Goal: Task Accomplishment & Management: Manage account settings

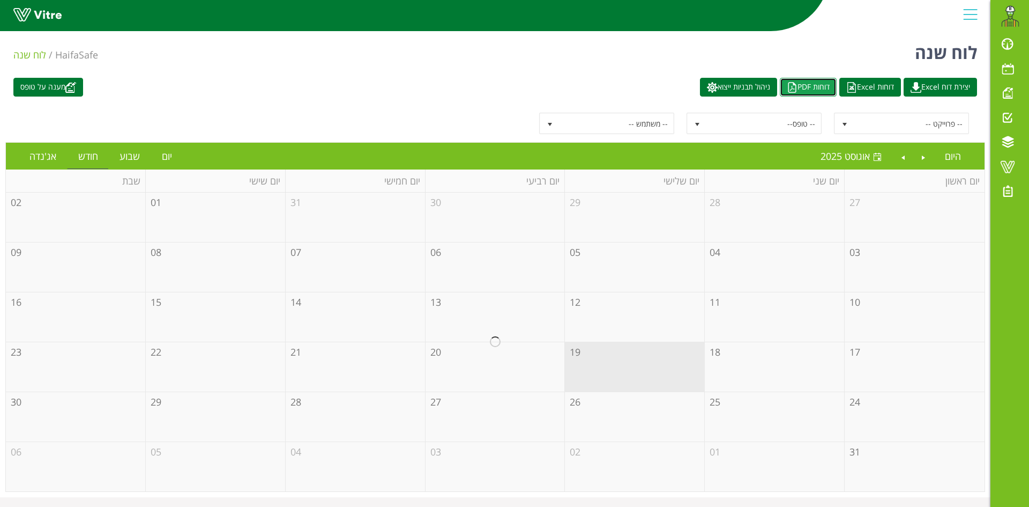
click at [799, 85] on link "דוחות PDF" at bounding box center [808, 87] width 57 height 19
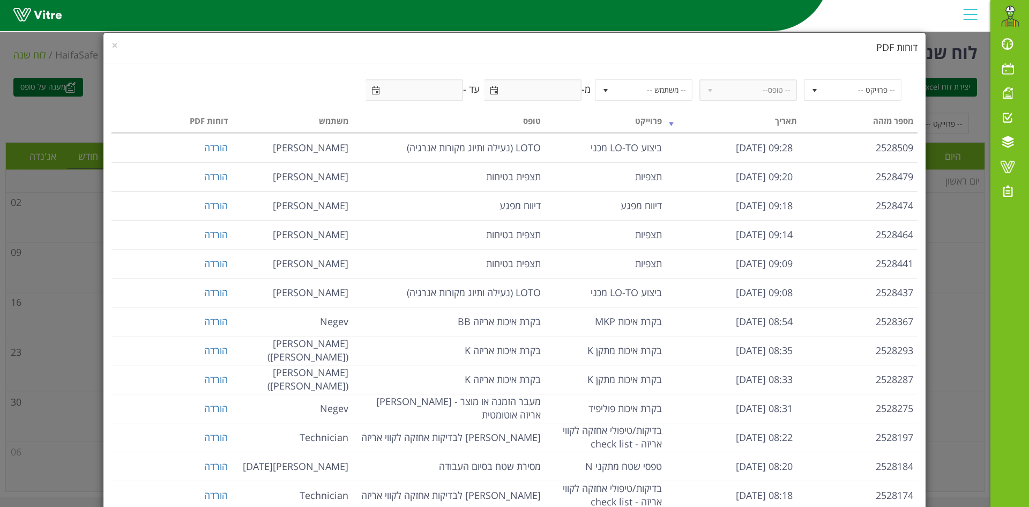
click at [859, 25] on div "× דוחות PDF -- פרוייקט -- -- טופס-- -- משתמש -- מ- עד - מספר מזהה תאריך פרוייקט…" at bounding box center [514, 253] width 1029 height 507
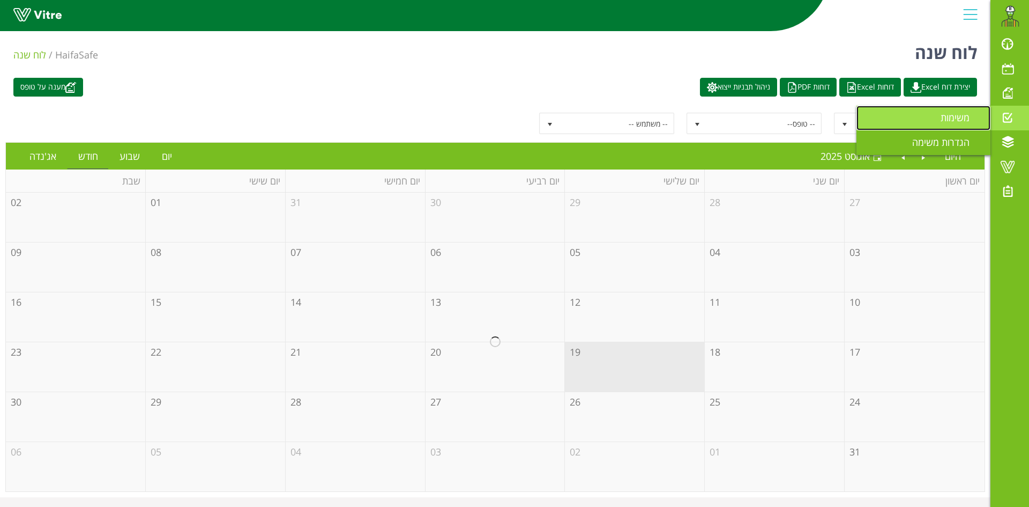
click at [958, 121] on span "משימות" at bounding box center [962, 117] width 42 height 13
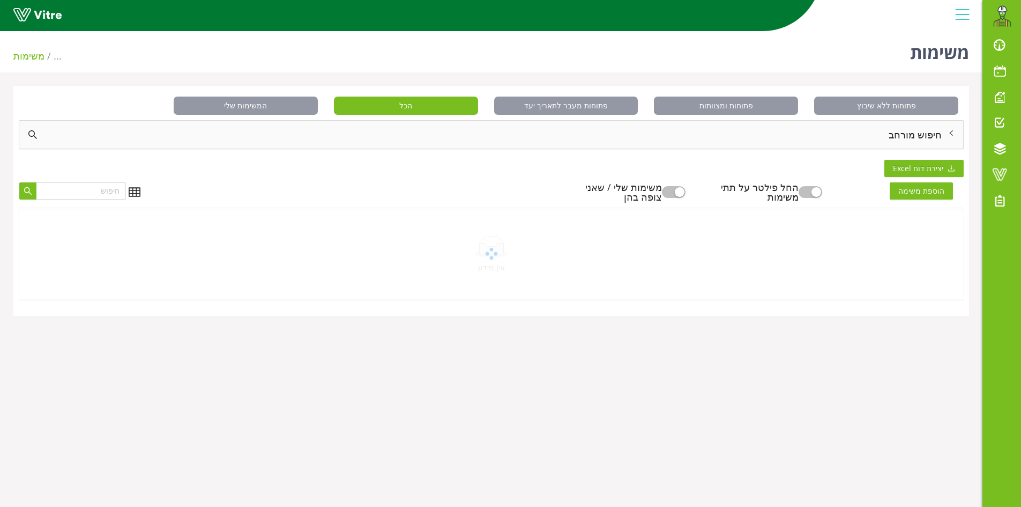
click at [935, 138] on div "חיפוש מורחב" at bounding box center [491, 135] width 944 height 28
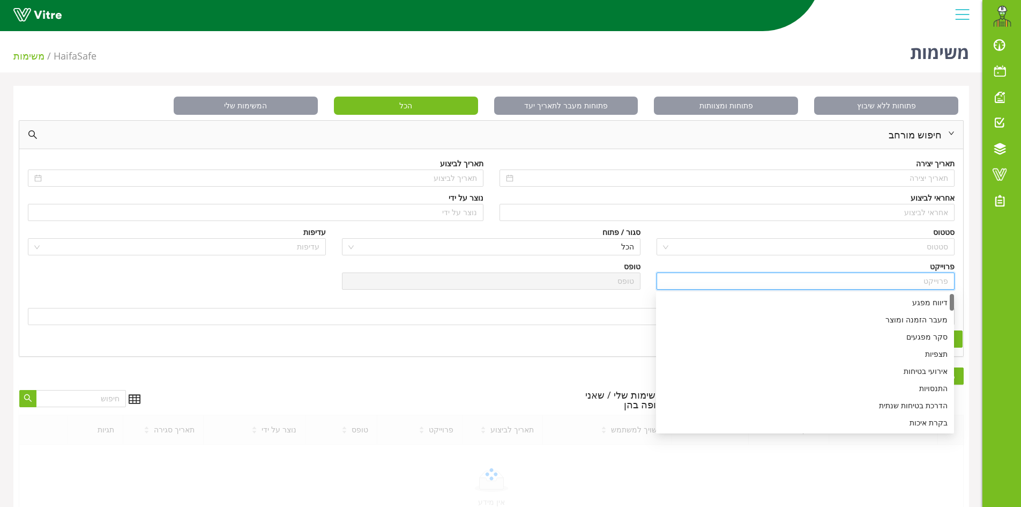
click at [921, 276] on input "search" at bounding box center [805, 281] width 285 height 16
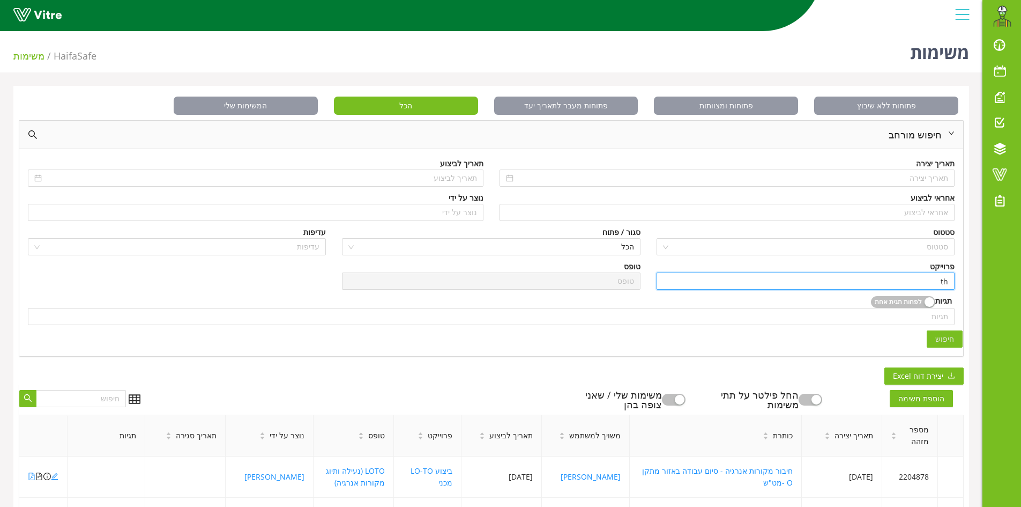
type input "t"
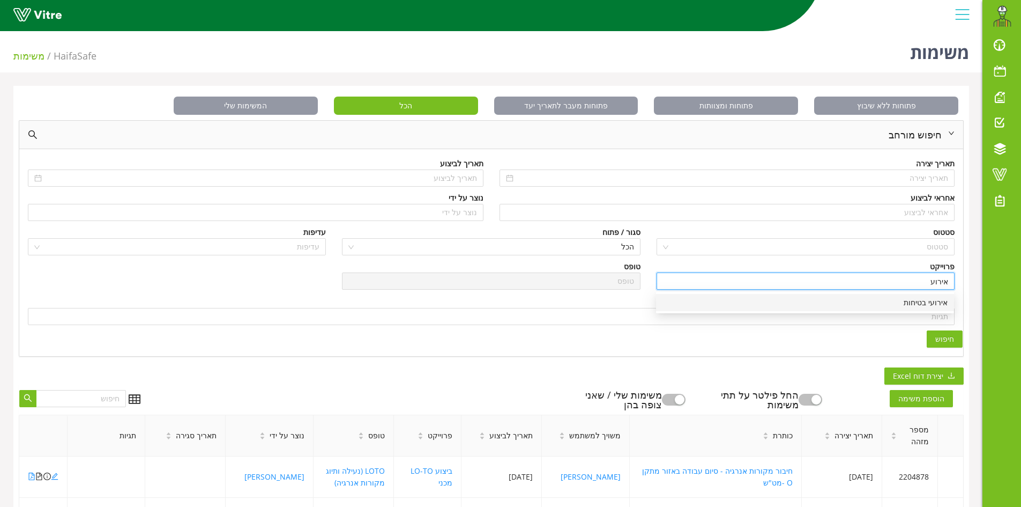
click at [913, 299] on div "אירועי בטיחות" at bounding box center [805, 303] width 285 height 12
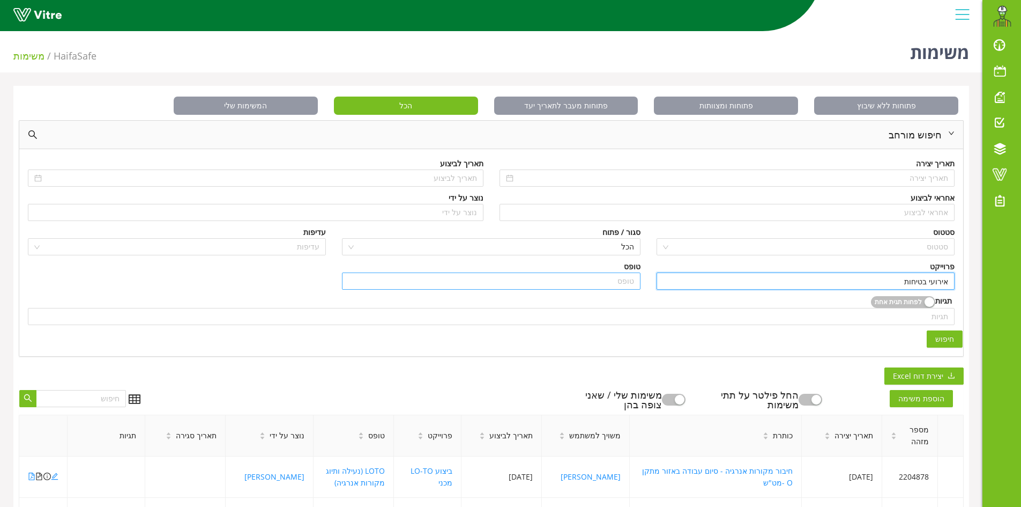
type input "אירועי בטיחות"
click at [610, 280] on input "search" at bounding box center [491, 281] width 285 height 16
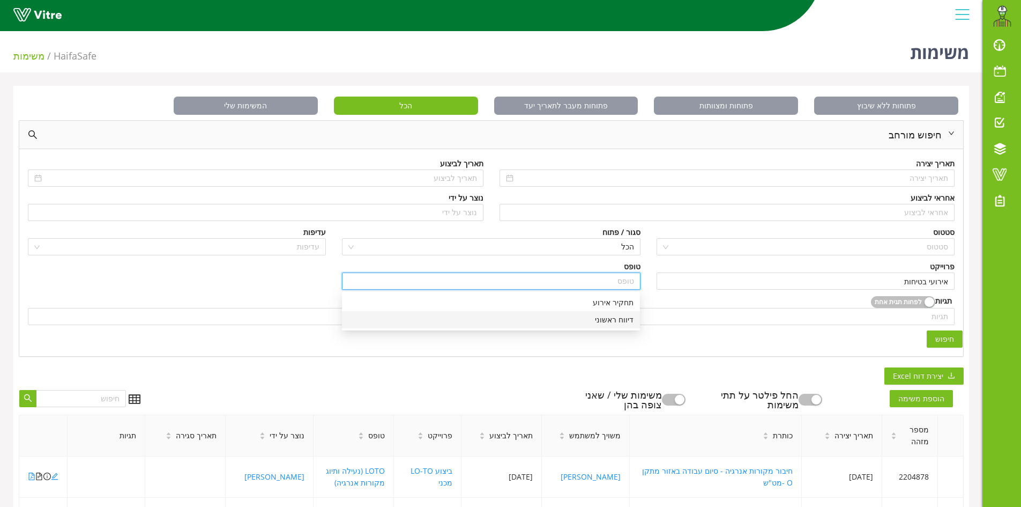
drag, startPoint x: 628, startPoint y: 304, endPoint x: 628, endPoint y: 321, distance: 17.2
click at [628, 321] on div "תחקיר אירוע דיווח ראשוני" at bounding box center [491, 311] width 298 height 34
click at [613, 321] on div "דיווח ראשוני" at bounding box center [491, 320] width 285 height 12
type input "דיווח ראשוני"
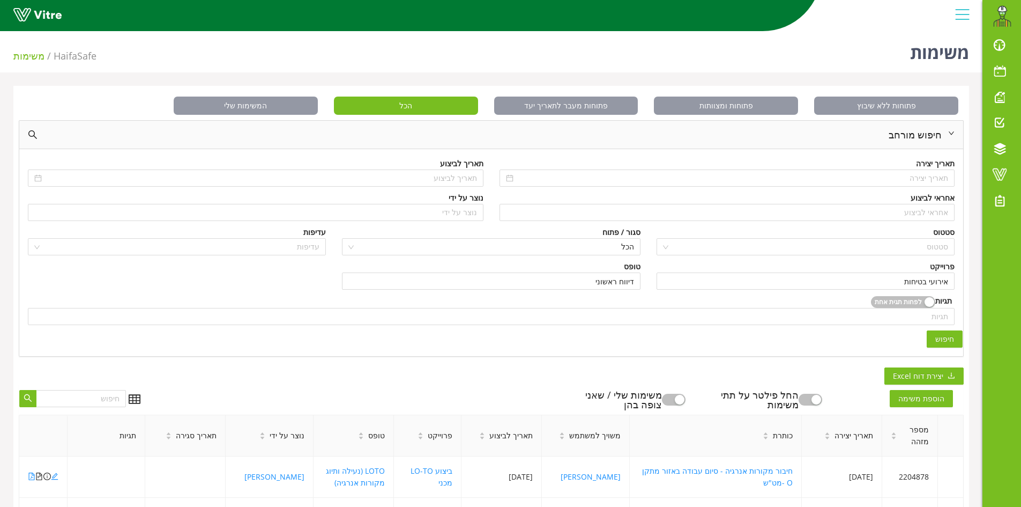
click at [938, 342] on span "חיפוש" at bounding box center [945, 339] width 19 height 12
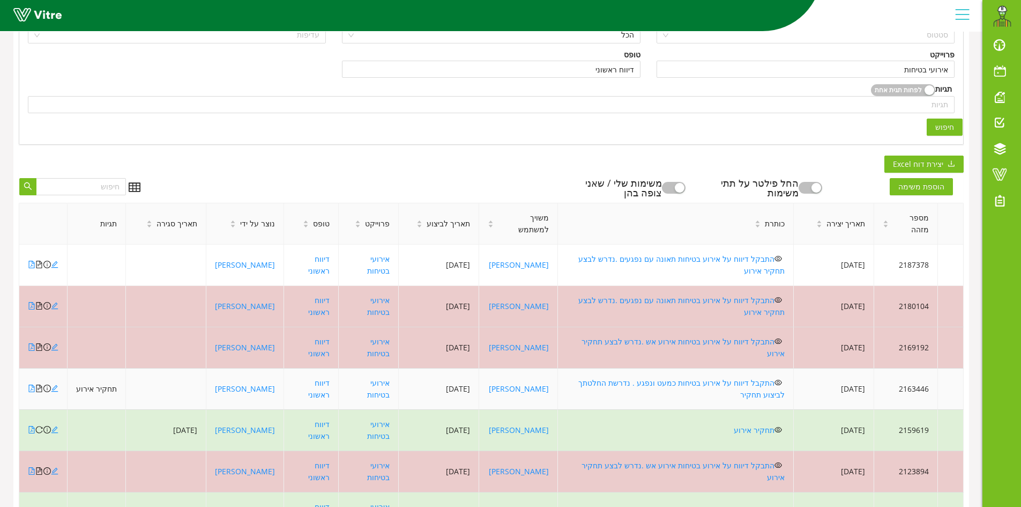
scroll to position [214, 0]
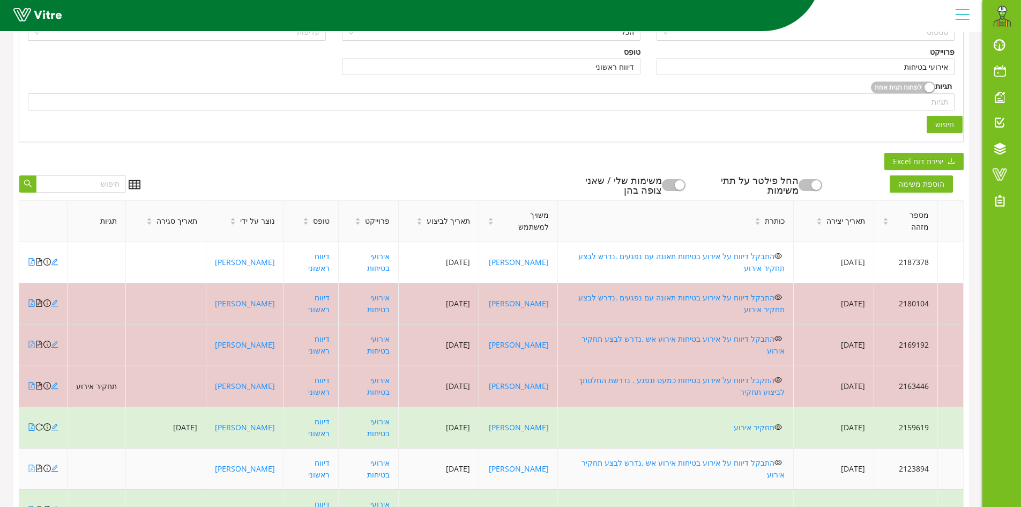
click at [29, 464] on icon "file-pdf" at bounding box center [32, 468] width 8 height 8
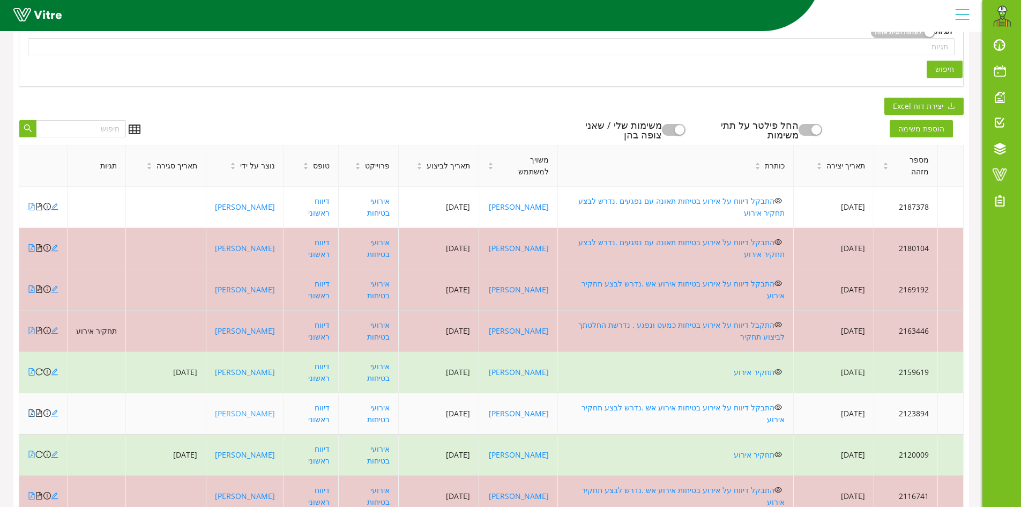
scroll to position [291, 0]
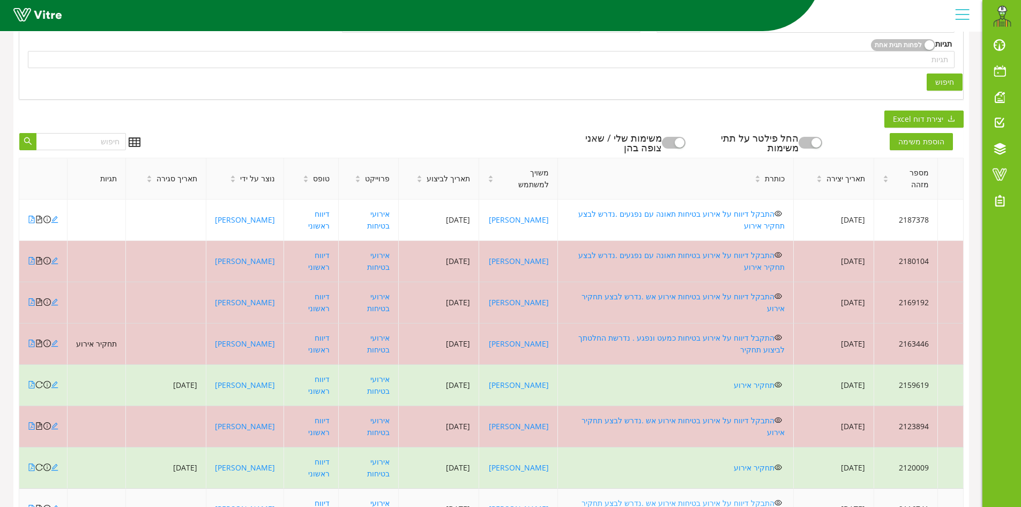
scroll to position [238, 0]
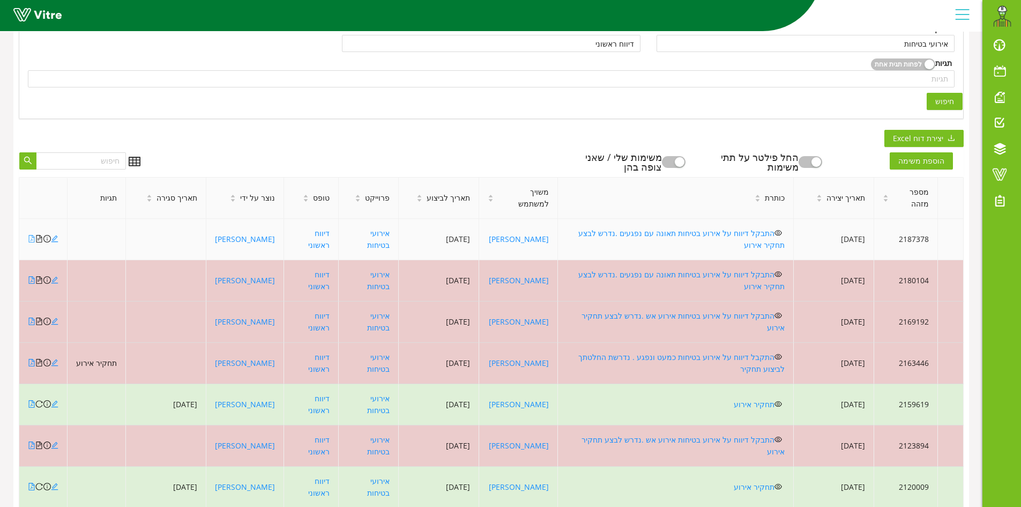
click at [32, 235] on icon "file-pdf" at bounding box center [32, 239] width 6 height 8
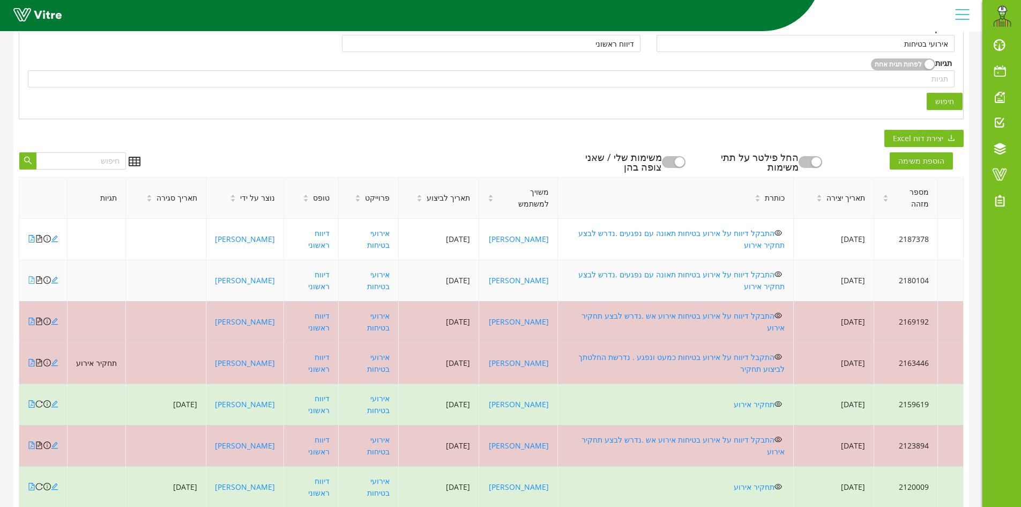
click at [29, 276] on icon "file-pdf" at bounding box center [32, 280] width 8 height 8
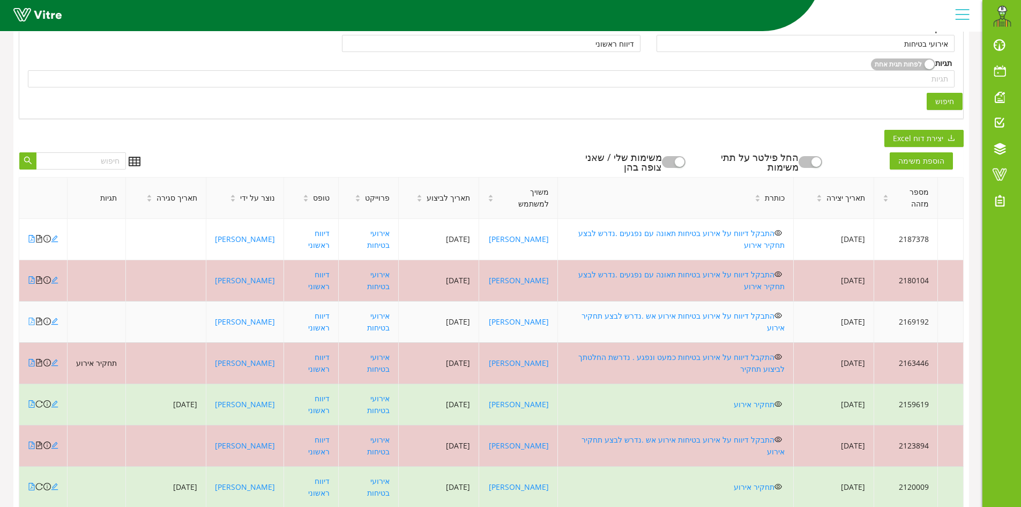
click at [29, 317] on icon "file-pdf" at bounding box center [32, 321] width 8 height 8
click at [700, 310] on link "התבקל דיווח על אירוע בטיחות אירוע אש .נדרש לבצע תחקיר אירוע" at bounding box center [683, 321] width 203 height 22
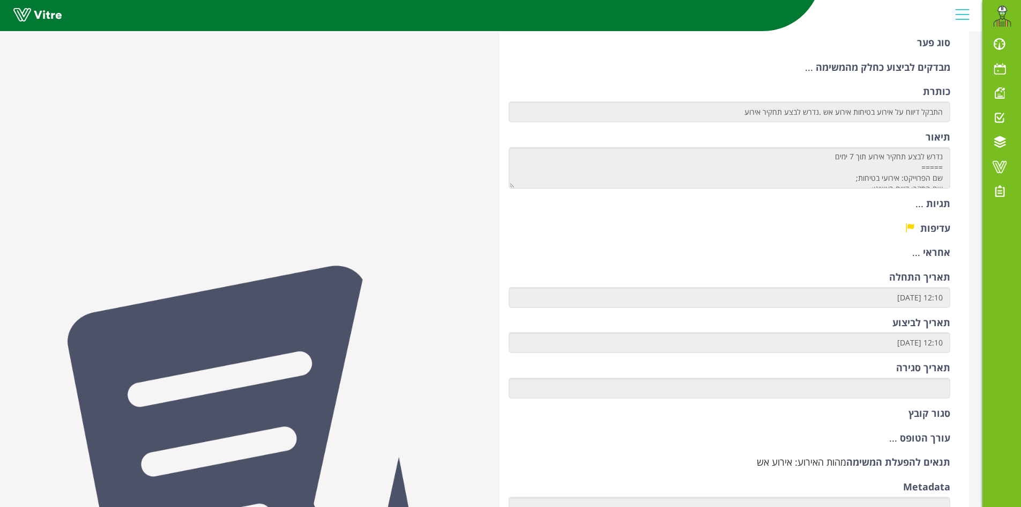
scroll to position [483, 0]
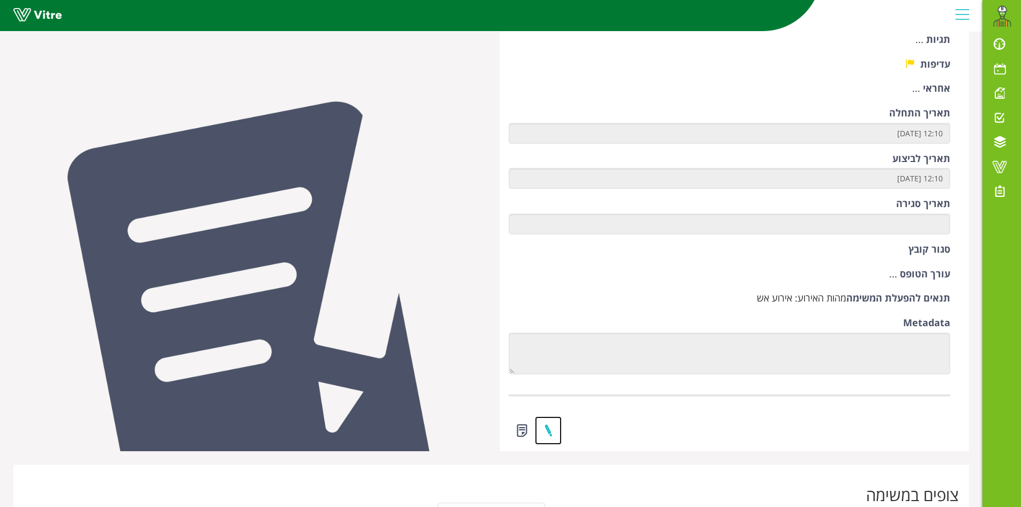
click at [550, 430] on link at bounding box center [548, 430] width 27 height 28
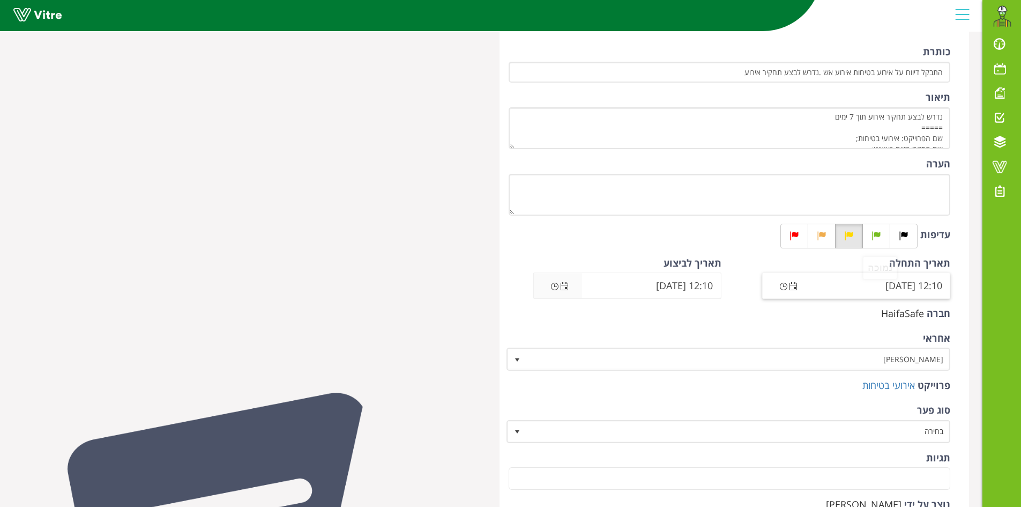
scroll to position [107, 0]
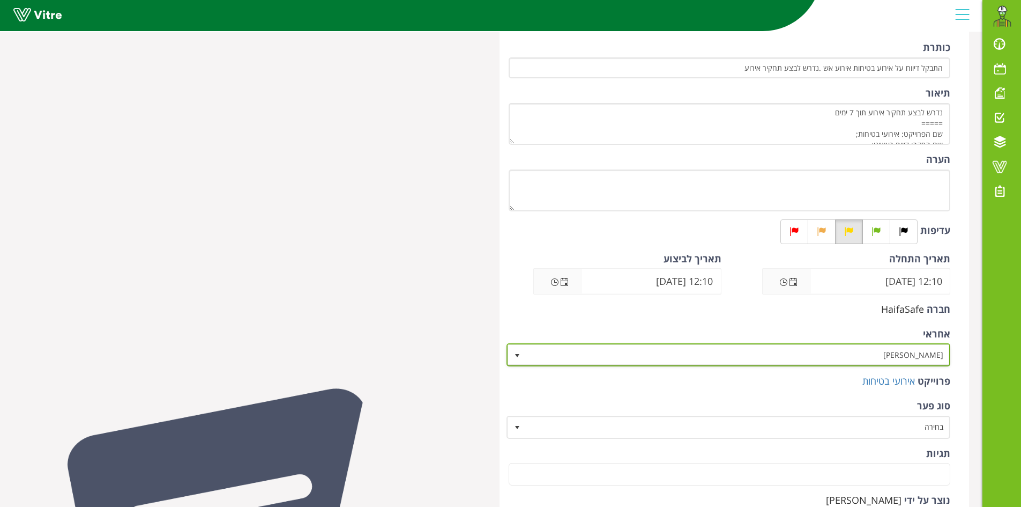
click at [887, 355] on span "[PERSON_NAME]" at bounding box center [738, 354] width 423 height 19
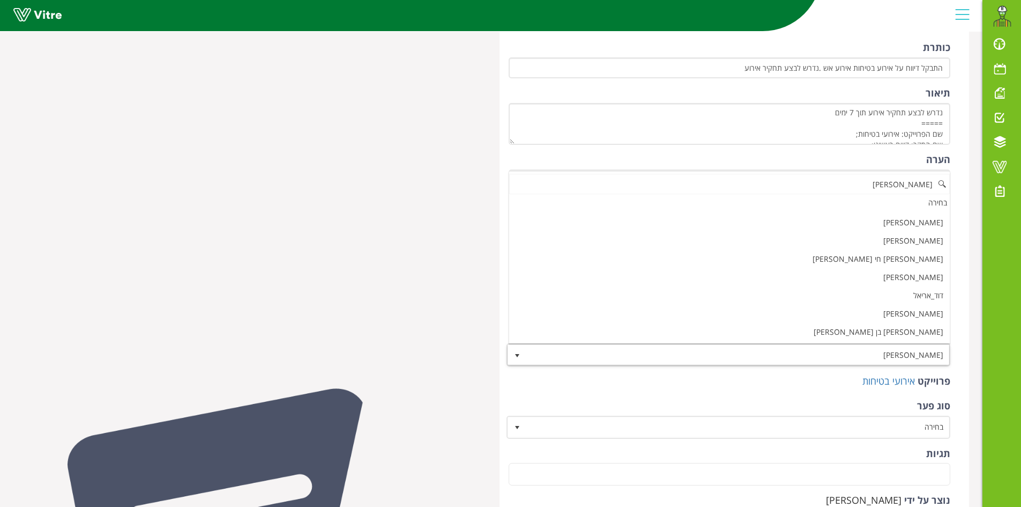
scroll to position [0, 0]
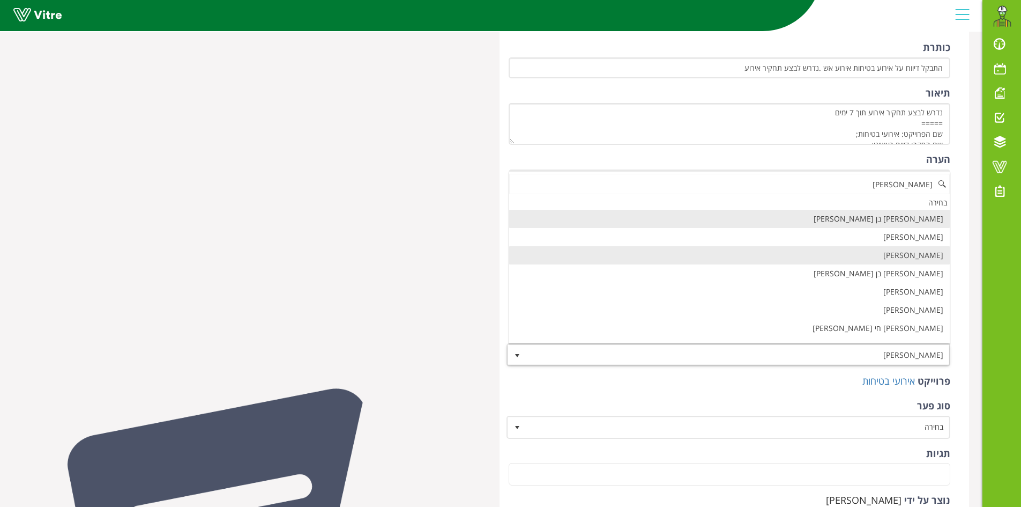
click at [930, 253] on li "[PERSON_NAME]" at bounding box center [729, 255] width 441 height 18
type input "דוד"
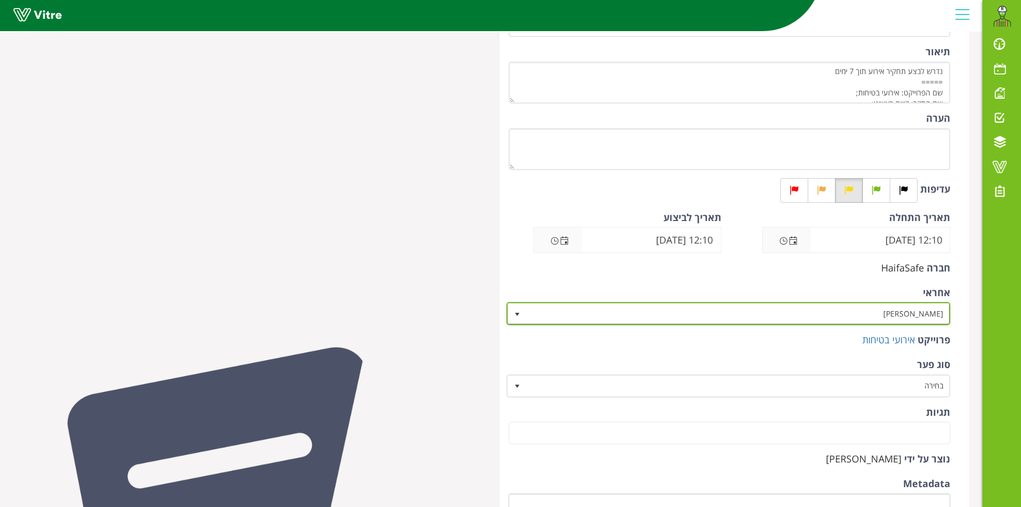
scroll to position [352, 0]
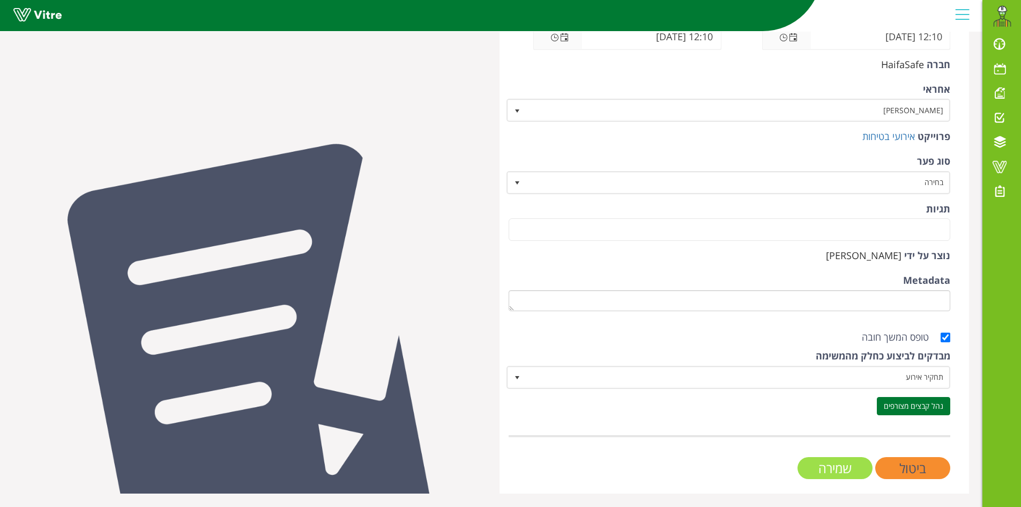
click at [850, 466] on input "שמירה" at bounding box center [835, 468] width 75 height 22
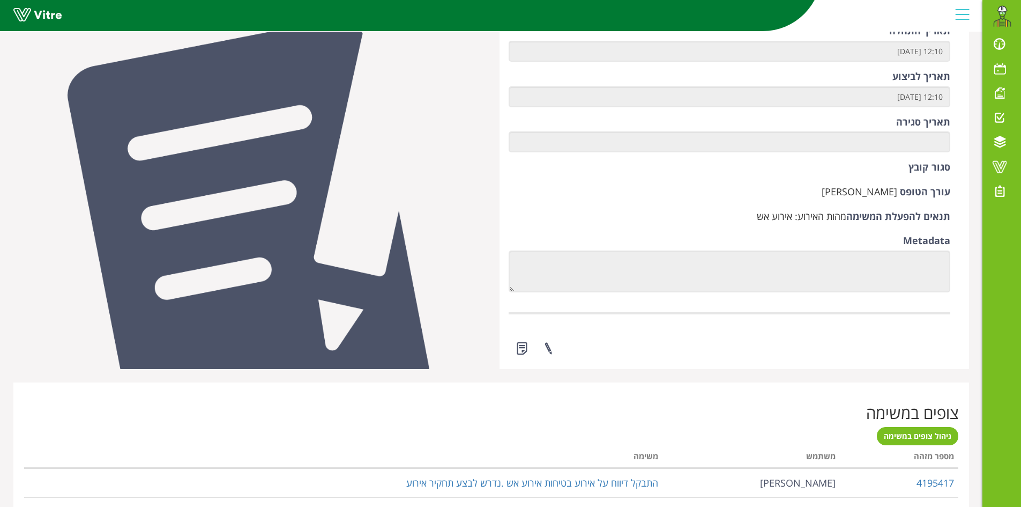
scroll to position [536, 0]
